Goal: Task Accomplishment & Management: Use online tool/utility

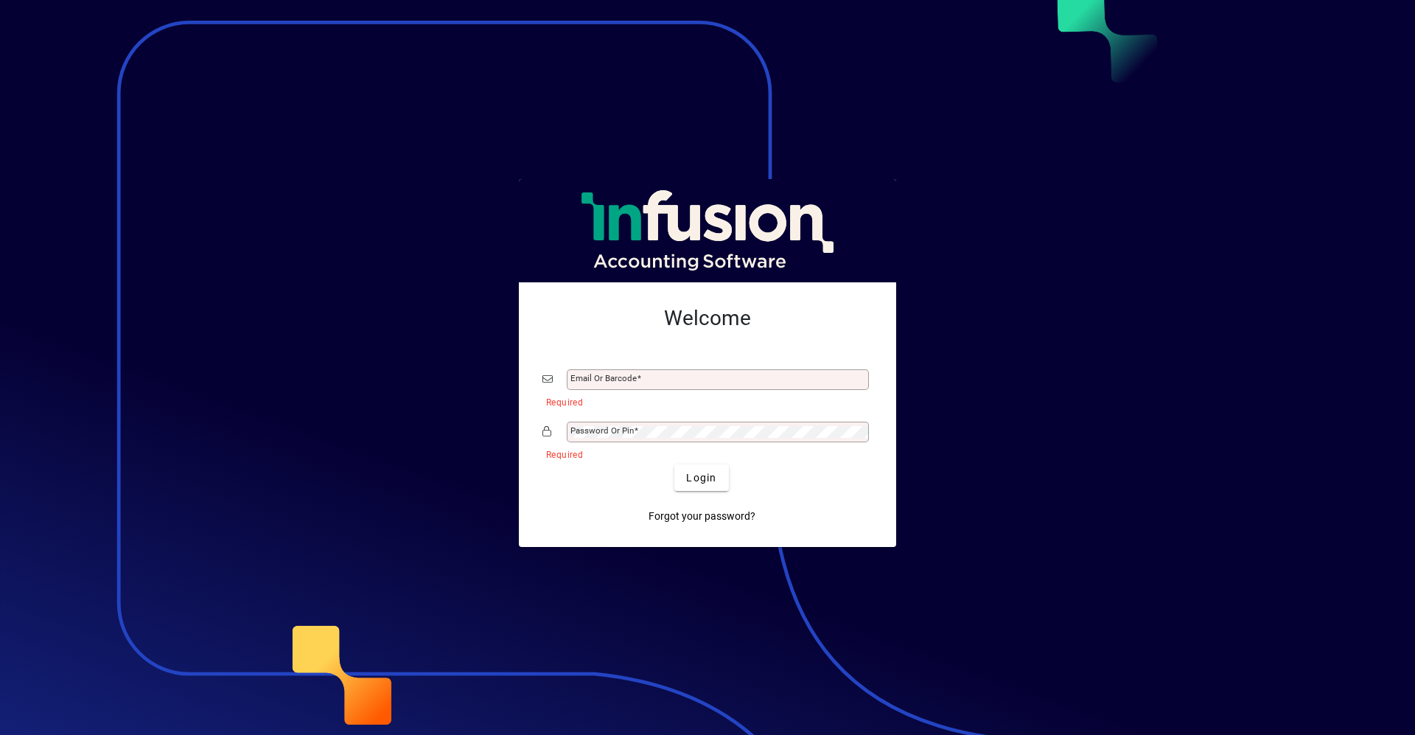
click at [118, 83] on div at bounding box center [707, 367] width 1415 height 735
